Goal: Communication & Community: Answer question/provide support

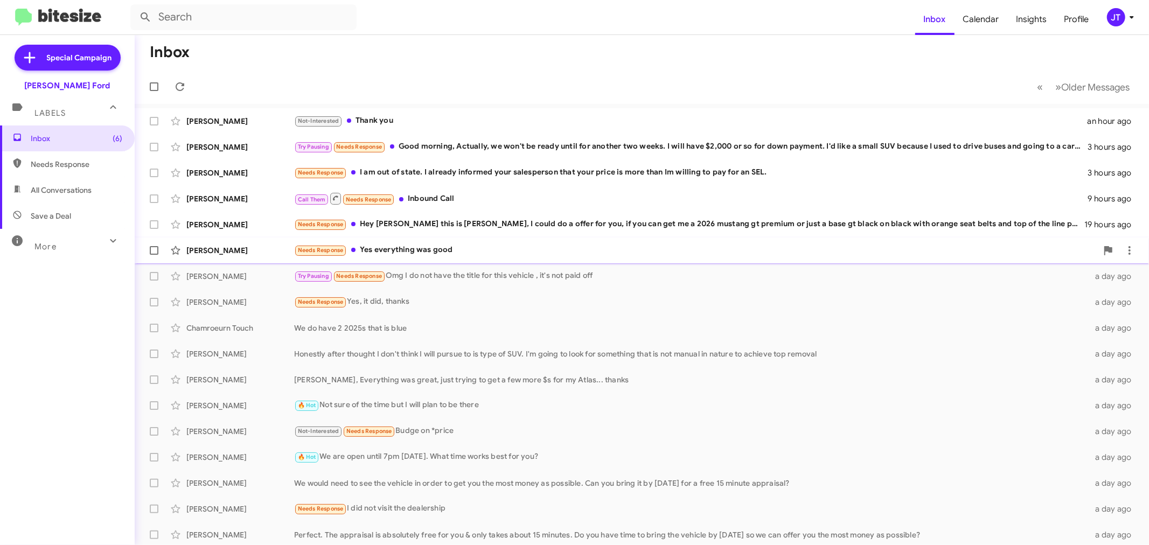
click at [564, 249] on div "Needs Response Yes everything was good" at bounding box center [695, 250] width 803 height 12
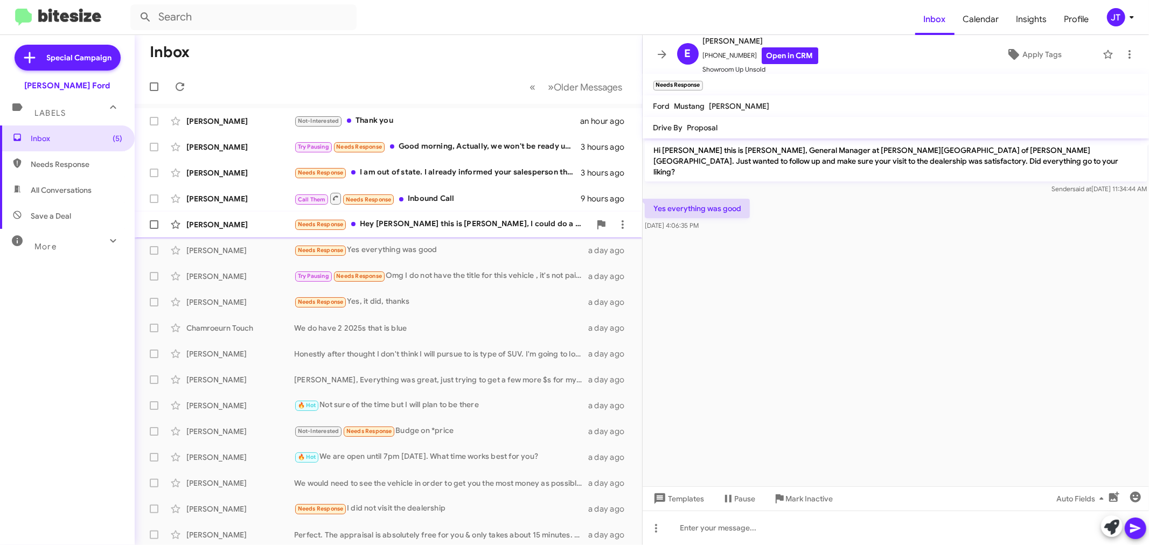
click at [510, 225] on div "Needs Response Hey [PERSON_NAME] this is [PERSON_NAME], I could do a offer for …" at bounding box center [442, 224] width 296 height 12
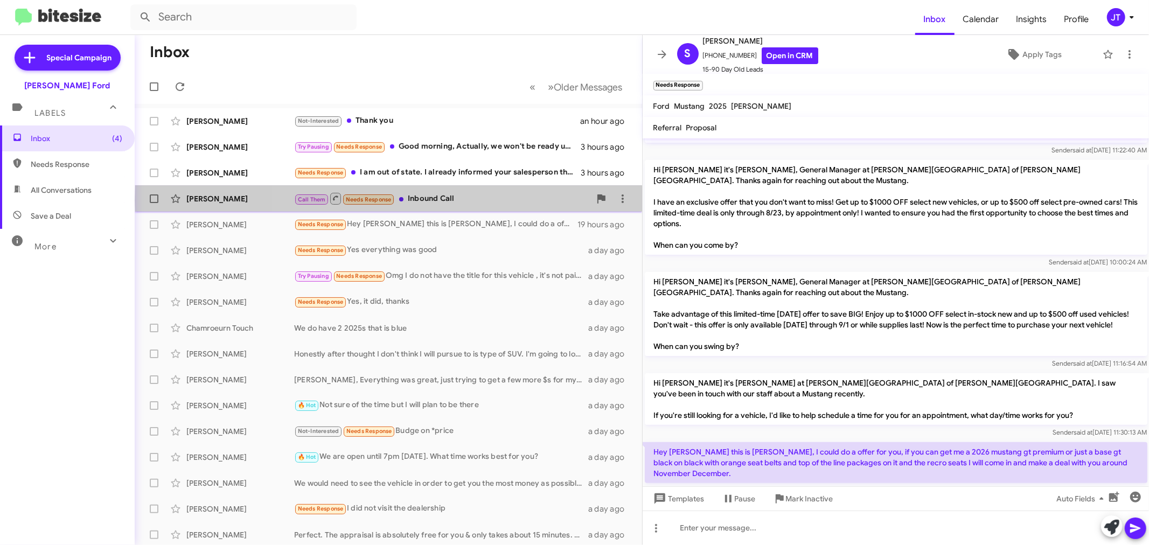
click at [515, 200] on div "Call Them Needs Response Inbound Call" at bounding box center [442, 198] width 296 height 13
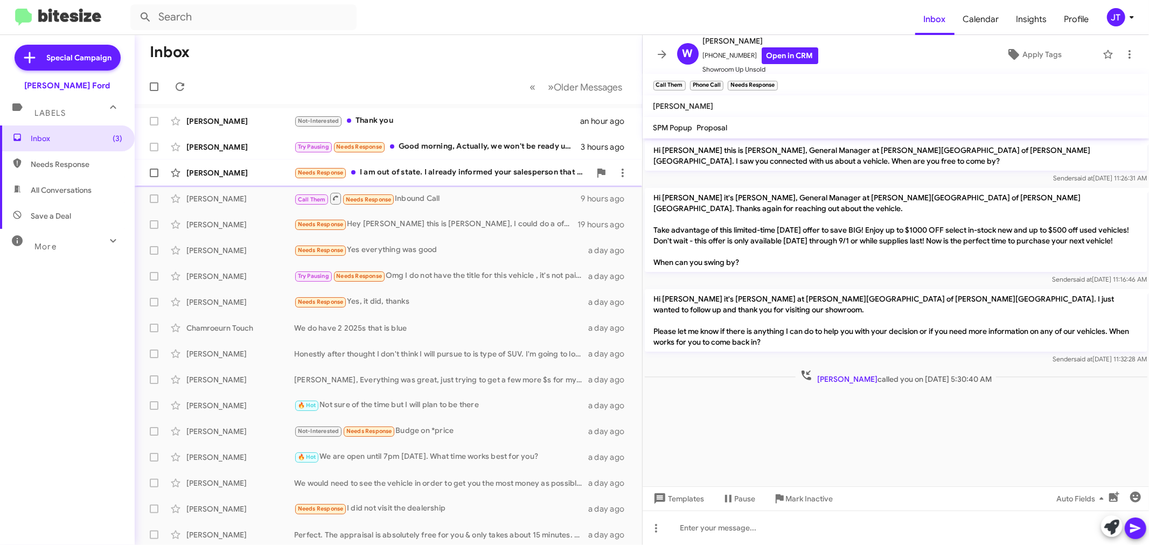
click at [468, 177] on div "Needs Response I am out of state. I already informed your salesperson that your…" at bounding box center [442, 172] width 296 height 12
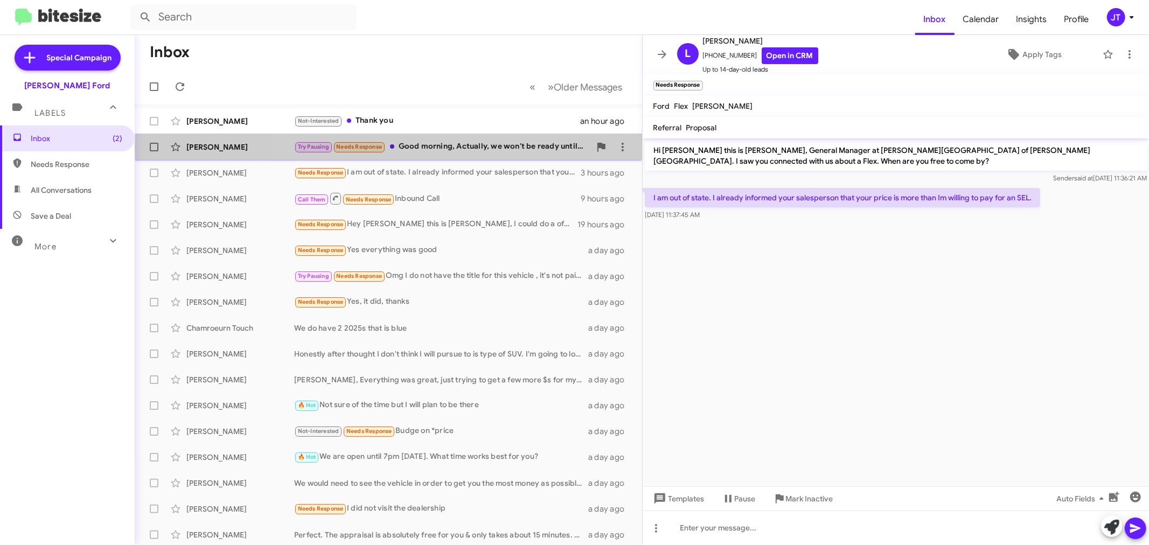
click at [514, 147] on div "Try Pausing Needs Response Good morning, Actually, we won't be ready until for …" at bounding box center [442, 147] width 296 height 12
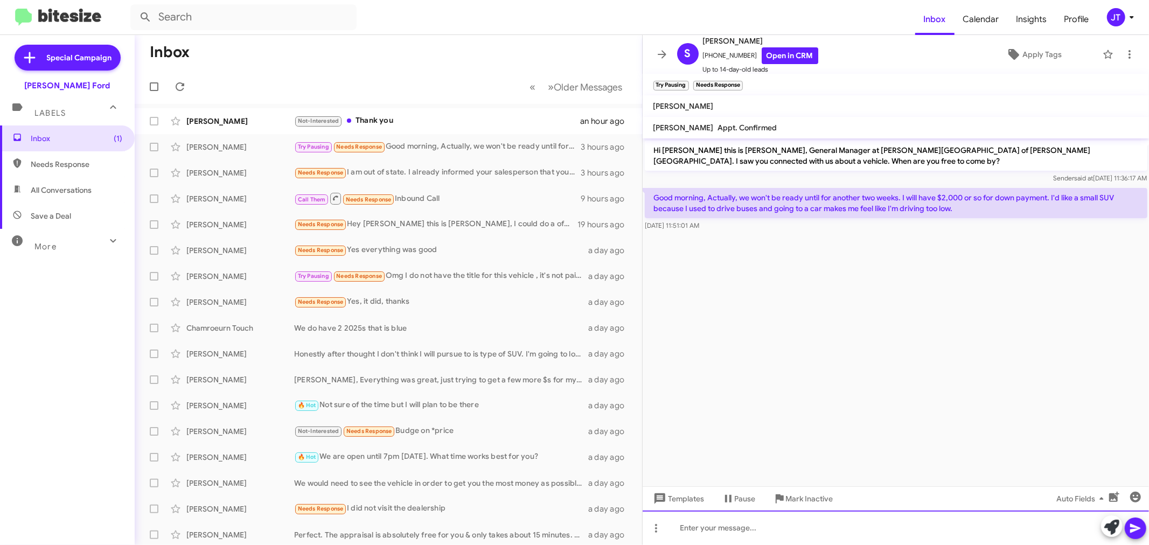
click at [811, 534] on div at bounding box center [896, 528] width 507 height 34
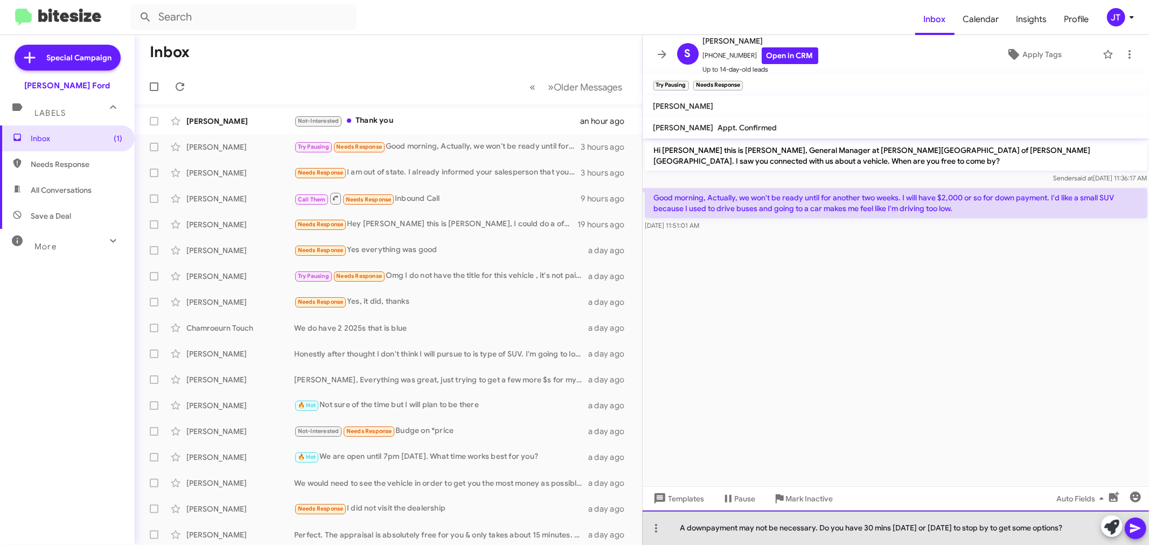
click at [704, 525] on div "A downpayment may not be necessary. Do you have 30 mins [DATE] or [DATE] to sto…" at bounding box center [896, 528] width 507 height 34
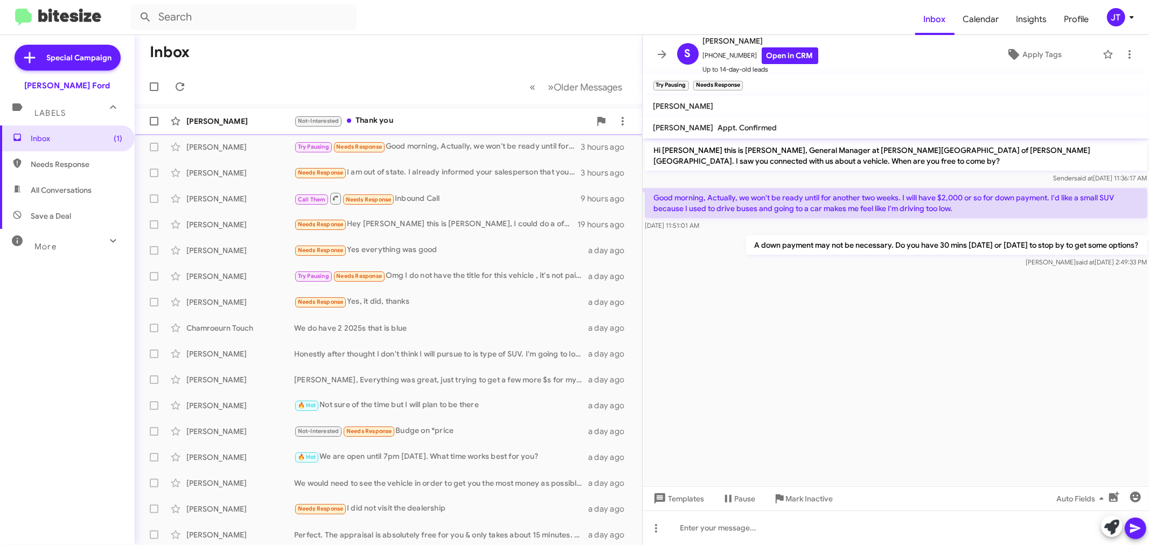
click at [477, 116] on div "Not-Interested Thank you" at bounding box center [442, 121] width 296 height 12
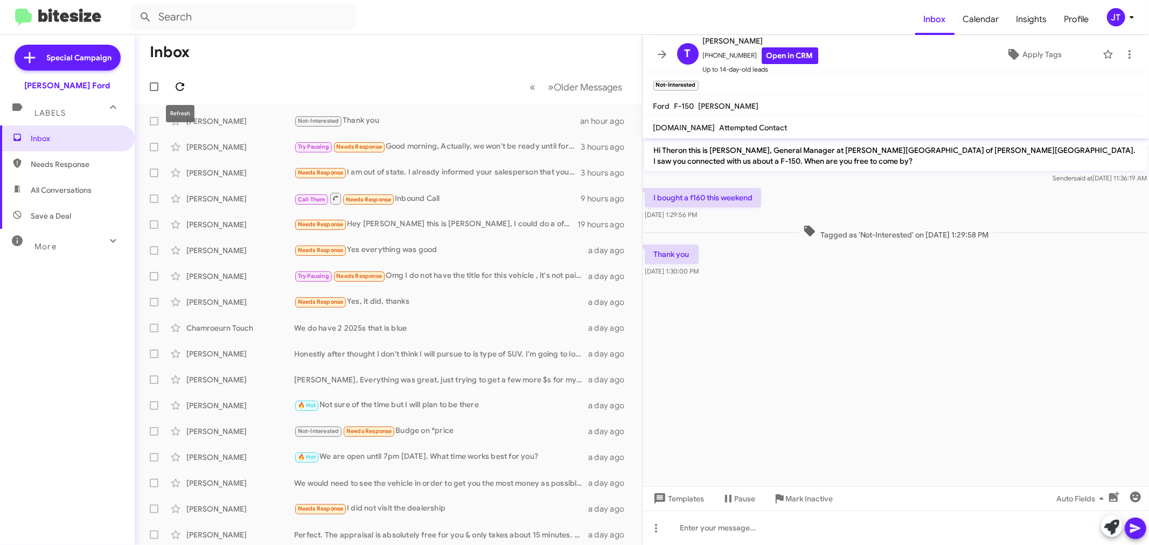
click at [178, 86] on icon at bounding box center [179, 86] width 13 height 13
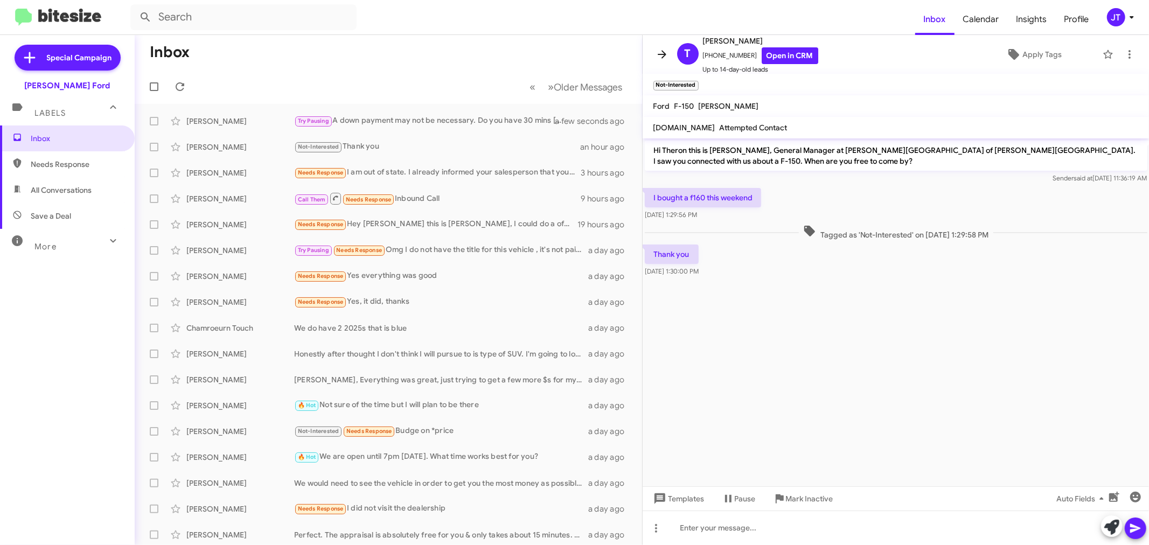
click at [658, 55] on icon at bounding box center [661, 54] width 13 height 13
